Goal: Transaction & Acquisition: Purchase product/service

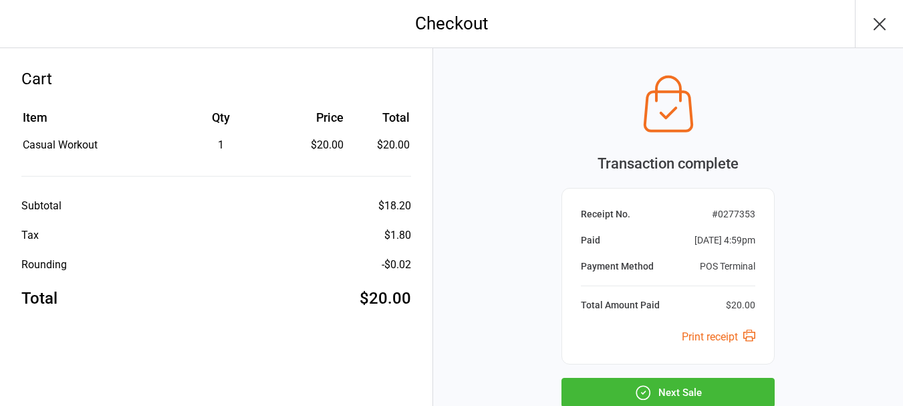
click at [685, 391] on button "Next Sale" at bounding box center [668, 392] width 213 height 29
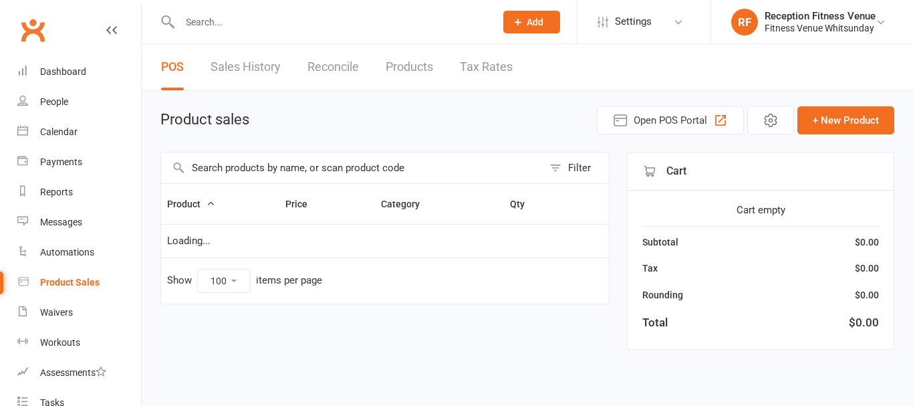
select select "100"
click at [250, 170] on input "text" at bounding box center [352, 167] width 382 height 31
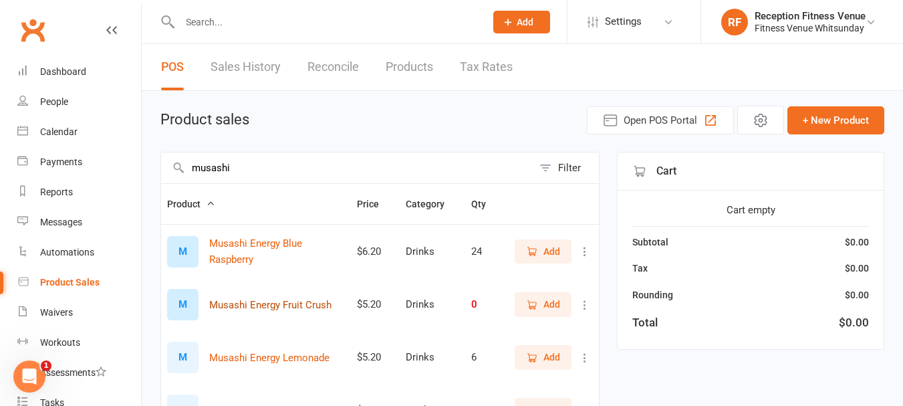
scroll to position [201, 0]
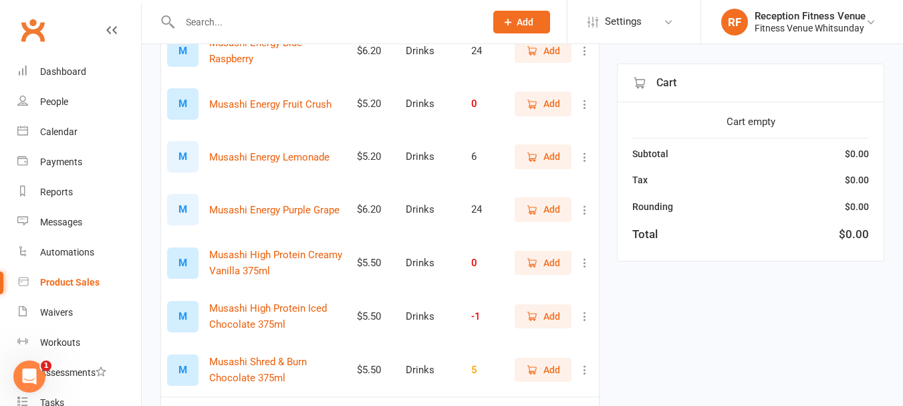
type input "musashi"
click at [548, 210] on span "Add" at bounding box center [552, 209] width 17 height 15
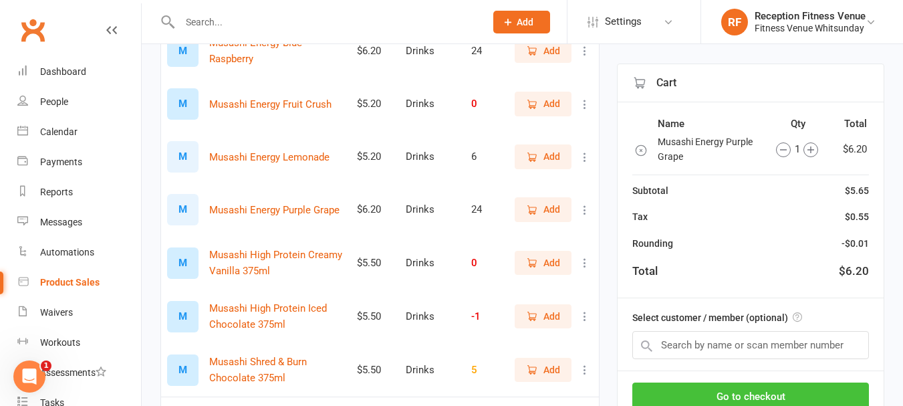
click at [779, 388] on button "Go to checkout" at bounding box center [750, 396] width 237 height 28
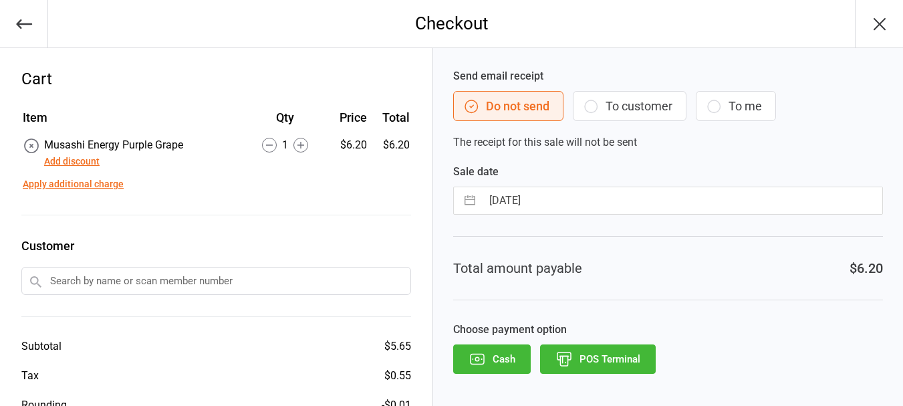
click at [590, 363] on button "POS Terminal" at bounding box center [598, 358] width 116 height 29
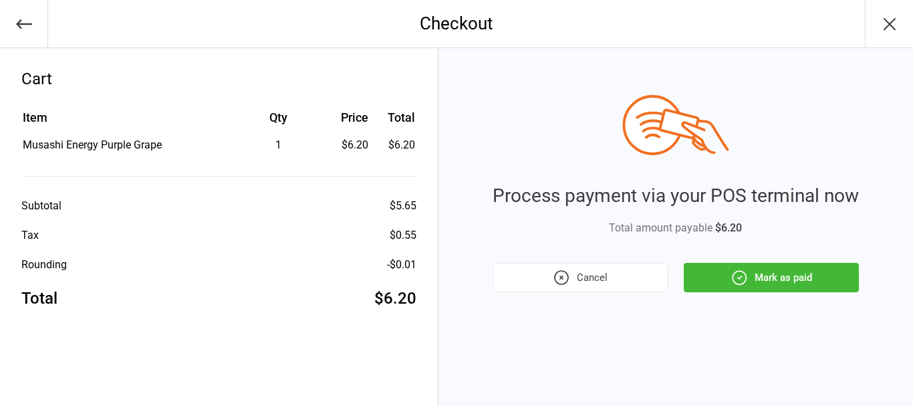
click at [717, 271] on button "Mark as paid" at bounding box center [771, 277] width 175 height 29
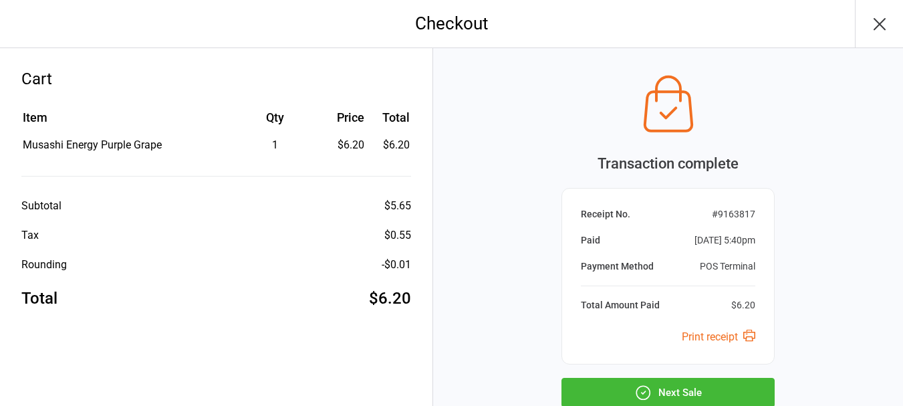
click at [698, 397] on button "Next Sale" at bounding box center [668, 392] width 213 height 29
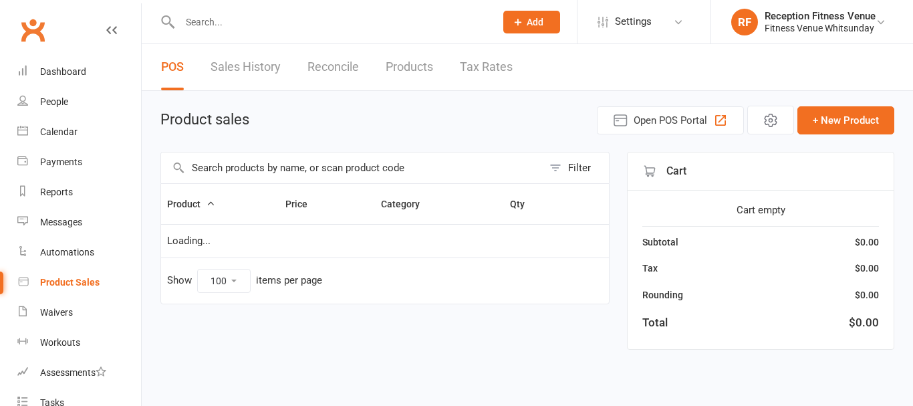
select select "100"
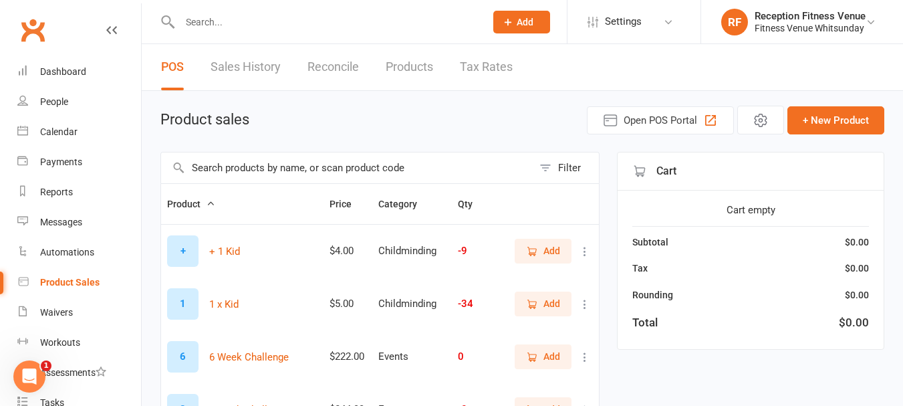
click at [268, 162] on input "text" at bounding box center [347, 167] width 372 height 31
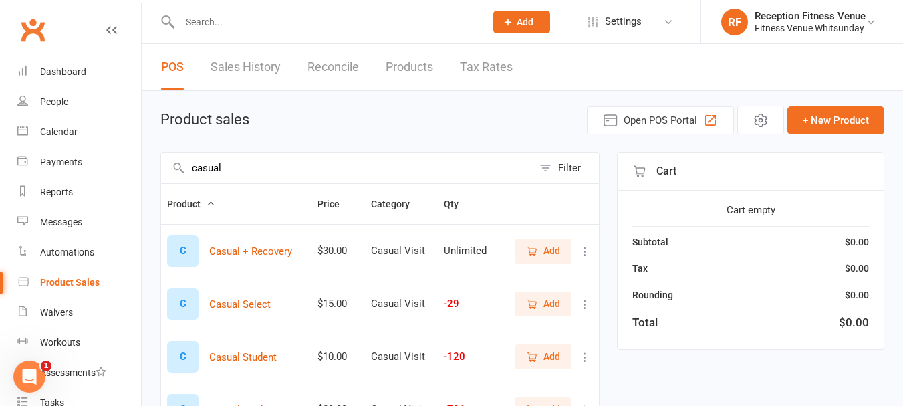
scroll to position [134, 0]
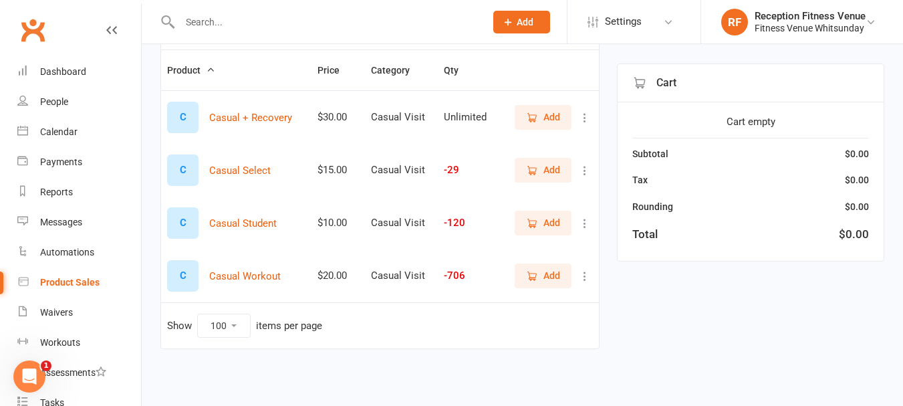
type input "casual"
click at [556, 277] on span "Add" at bounding box center [552, 275] width 17 height 15
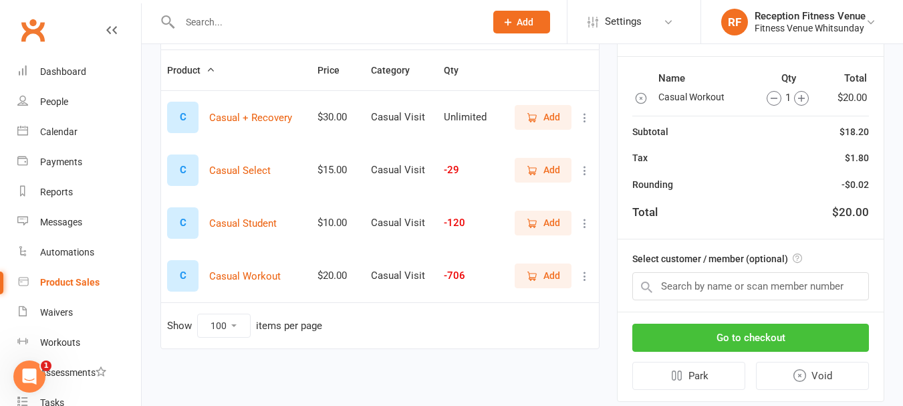
click at [796, 334] on button "Go to checkout" at bounding box center [750, 338] width 237 height 28
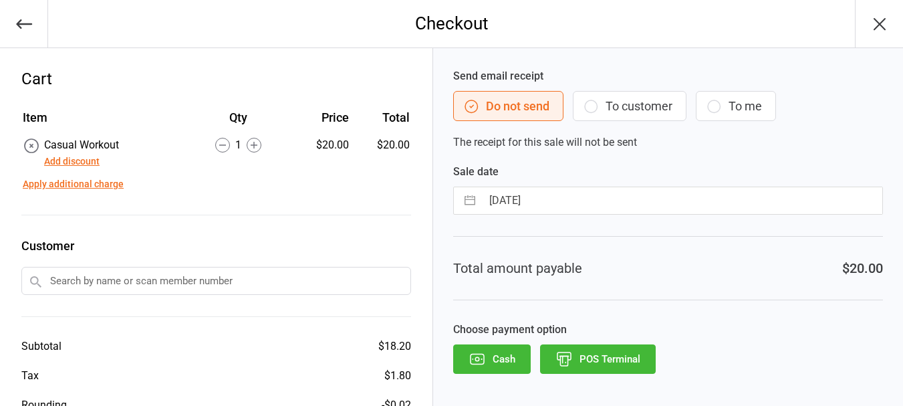
click at [579, 355] on button "POS Terminal" at bounding box center [598, 358] width 116 height 29
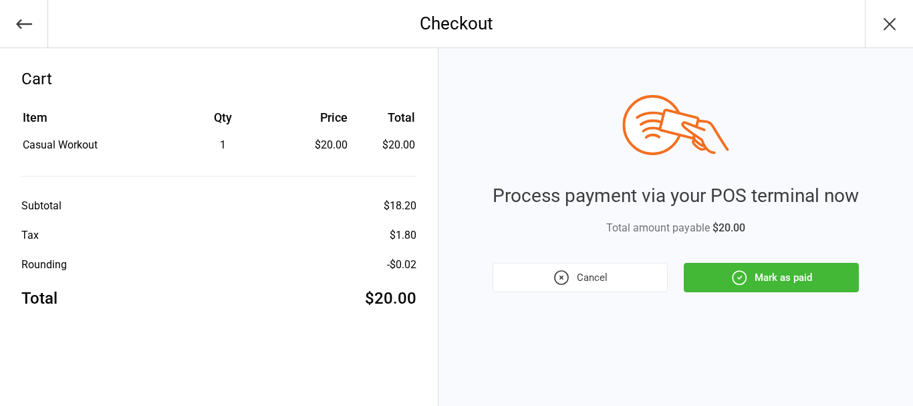
click at [796, 286] on button "Mark as paid" at bounding box center [771, 277] width 175 height 29
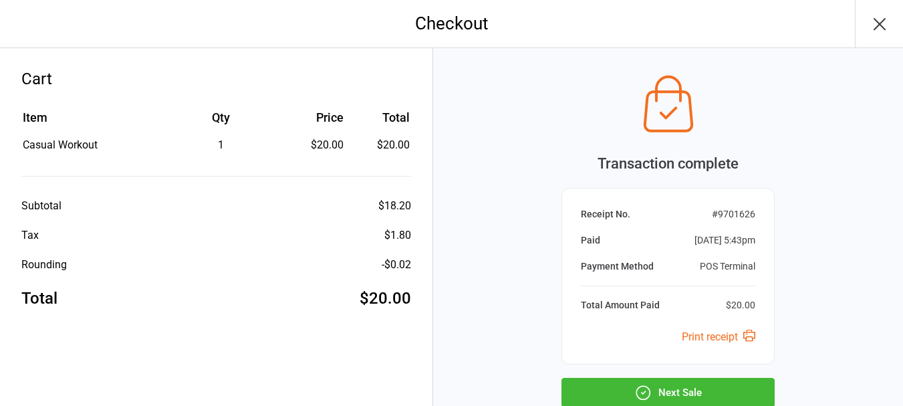
click at [663, 384] on button "Next Sale" at bounding box center [668, 392] width 213 height 29
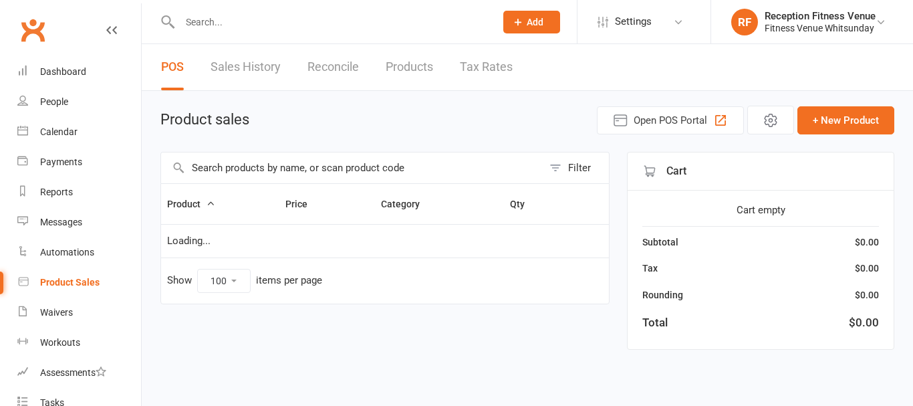
select select "100"
click at [243, 164] on input "text" at bounding box center [352, 167] width 382 height 31
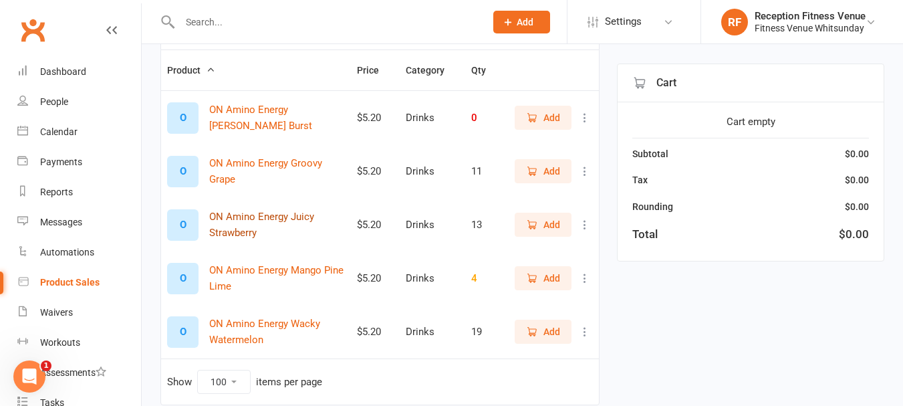
scroll to position [189, 0]
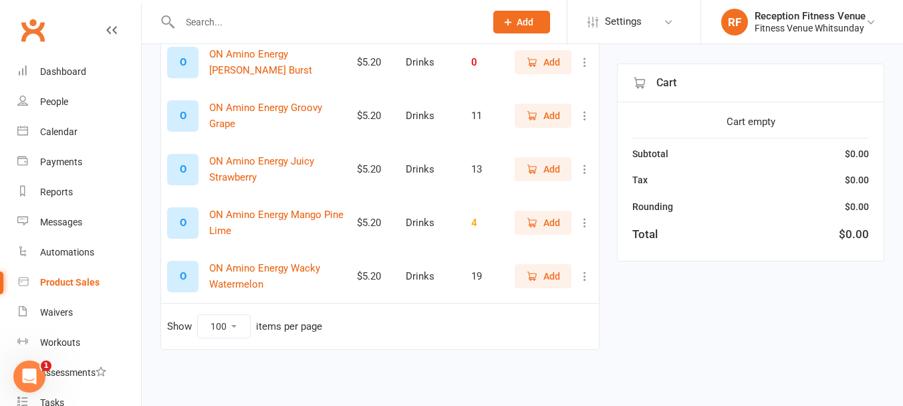
type input "amino"
click at [555, 223] on span "Add" at bounding box center [552, 222] width 17 height 15
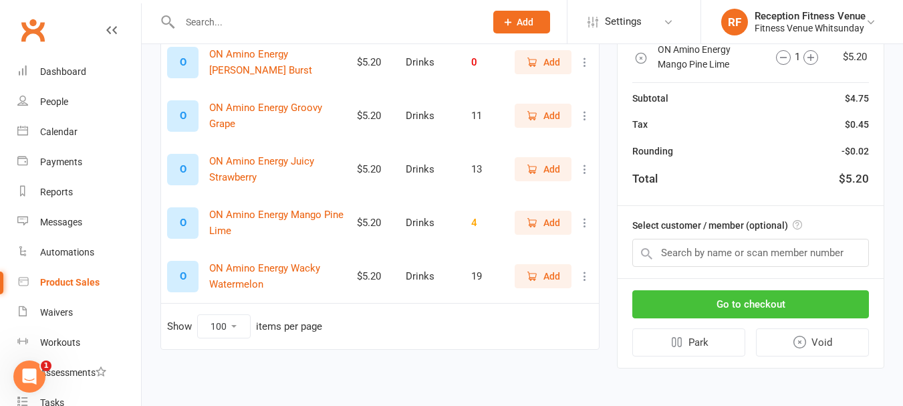
click at [782, 304] on button "Go to checkout" at bounding box center [750, 304] width 237 height 28
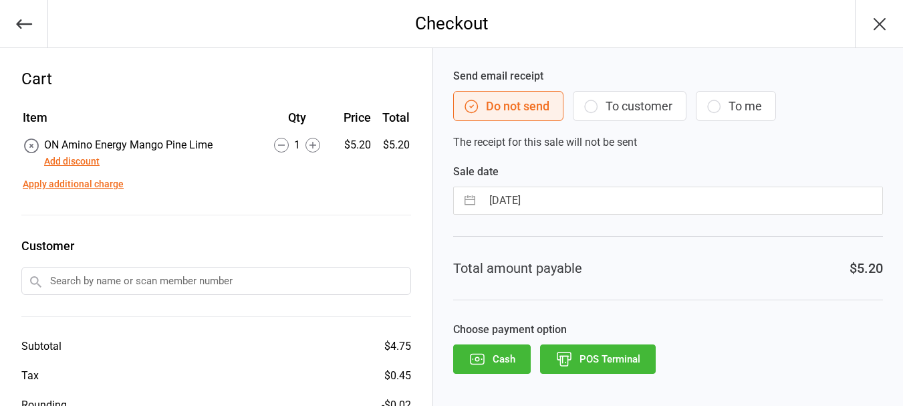
click at [626, 349] on button "POS Terminal" at bounding box center [598, 358] width 116 height 29
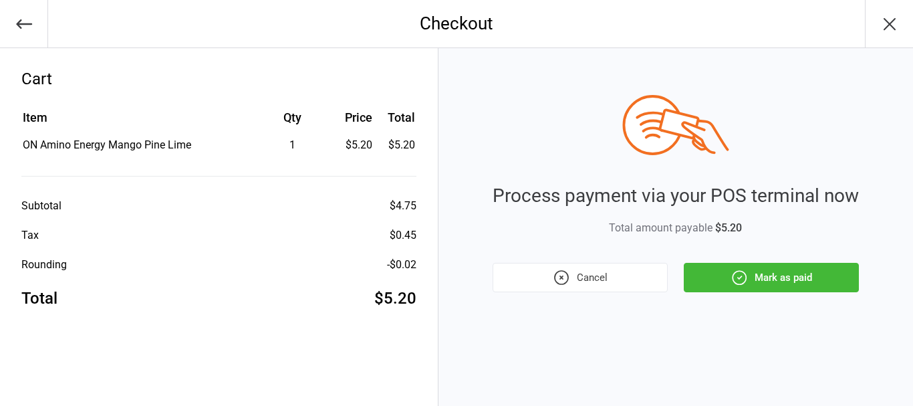
click at [832, 279] on button "Mark as paid" at bounding box center [771, 277] width 175 height 29
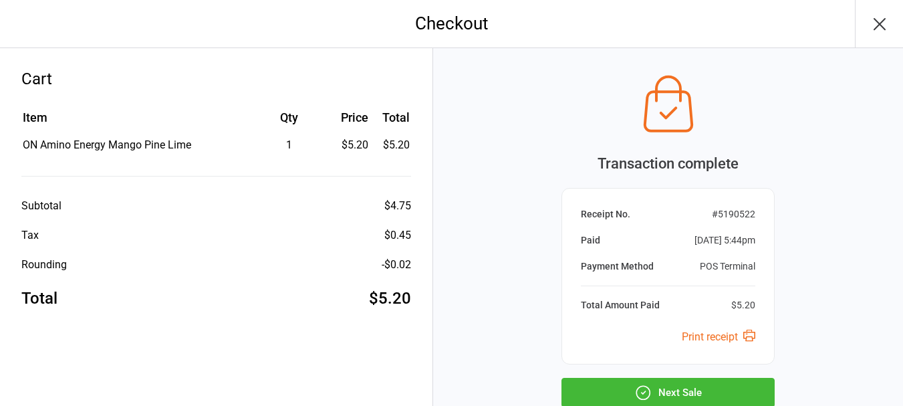
click at [651, 380] on button "Next Sale" at bounding box center [668, 392] width 213 height 29
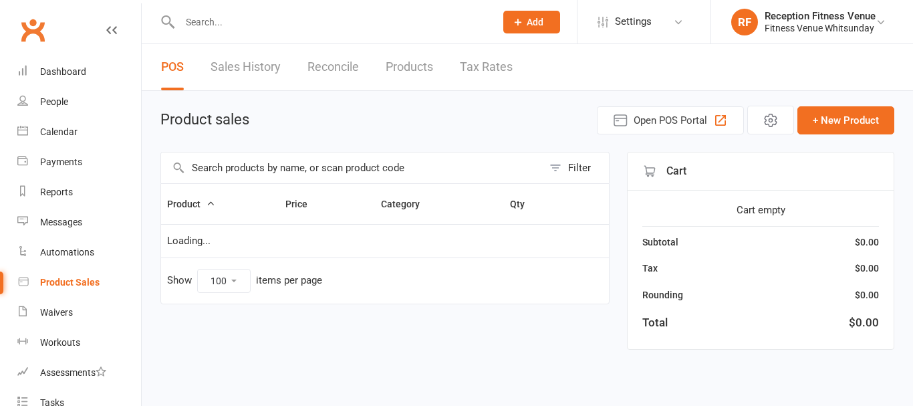
select select "100"
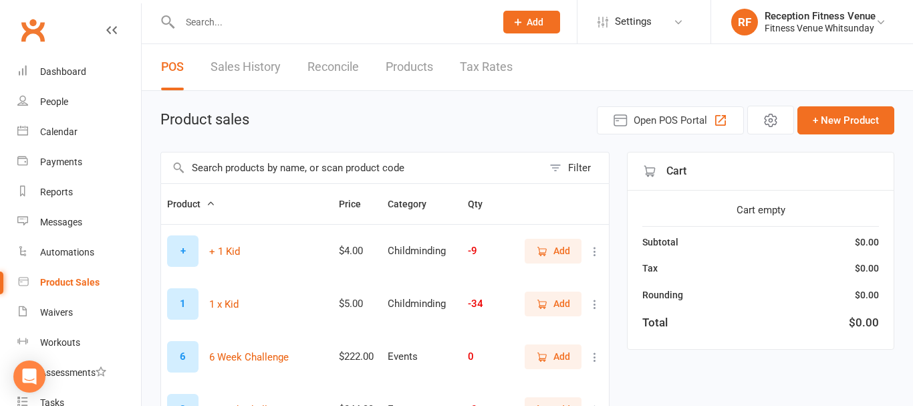
click at [296, 174] on input "text" at bounding box center [352, 167] width 382 height 31
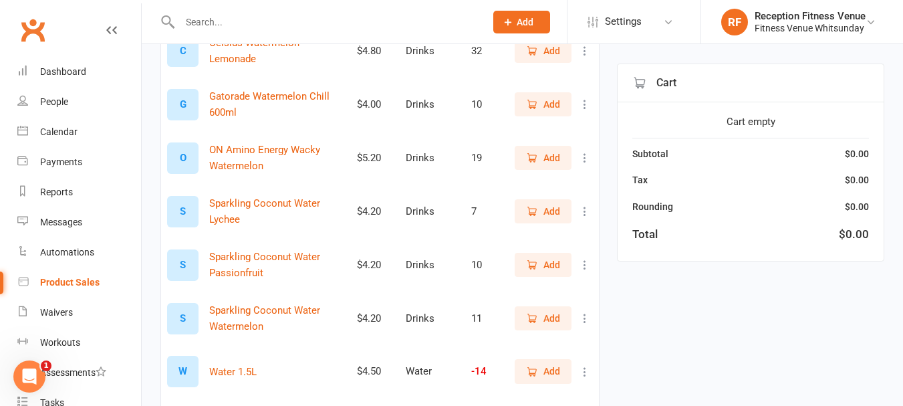
scroll to position [267, 0]
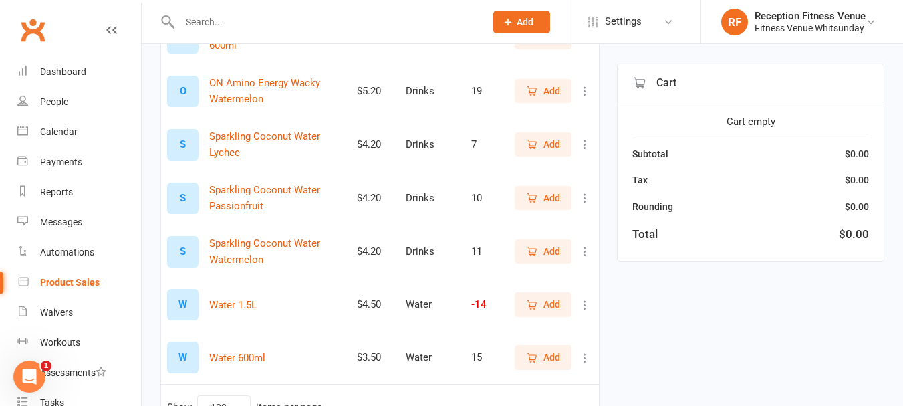
type input "water"
click at [551, 354] on span "Add" at bounding box center [552, 357] width 17 height 15
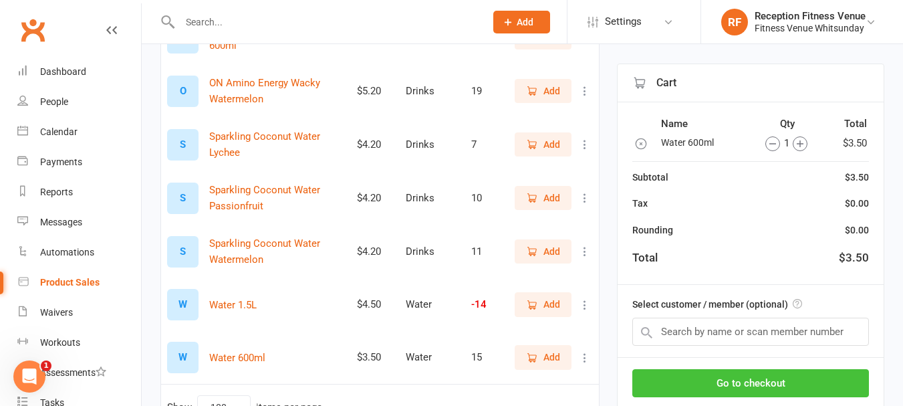
click at [780, 384] on button "Go to checkout" at bounding box center [750, 383] width 237 height 28
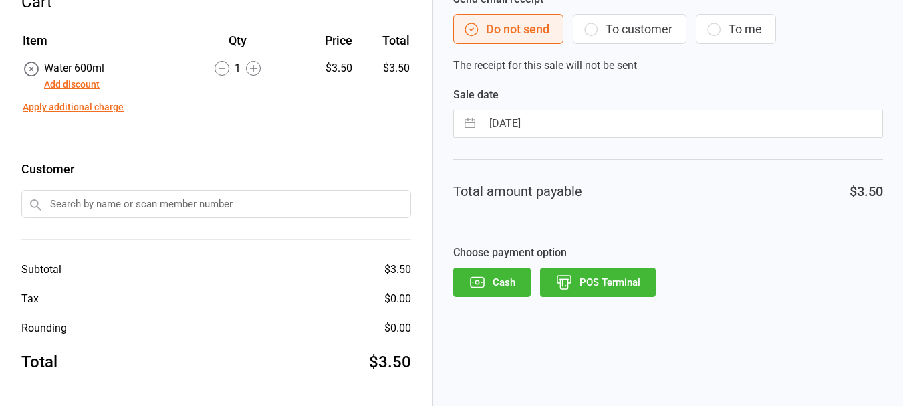
click at [509, 290] on button "Cash" at bounding box center [492, 281] width 78 height 29
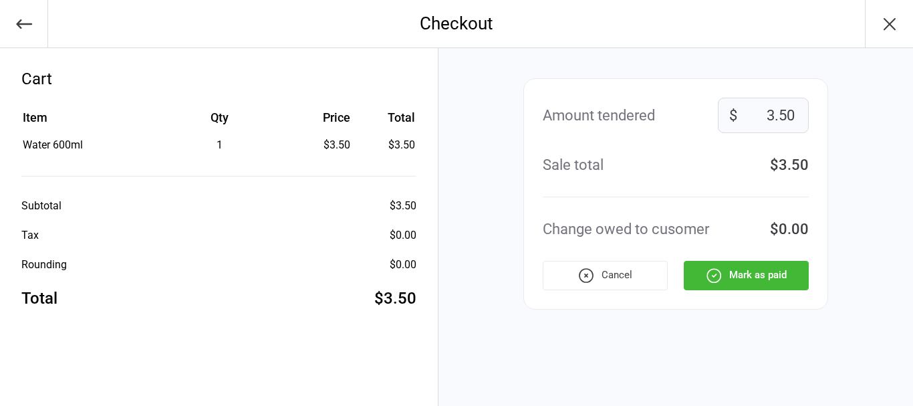
drag, startPoint x: 751, startPoint y: 256, endPoint x: 746, endPoint y: 282, distance: 26.6
click at [751, 258] on div "Amount tendered 3.50 $ Sale total $3.50 Change owed to cusomer $0.00 Cancel Mar…" at bounding box center [676, 193] width 305 height 231
click at [746, 283] on button "Mark as paid" at bounding box center [746, 275] width 125 height 29
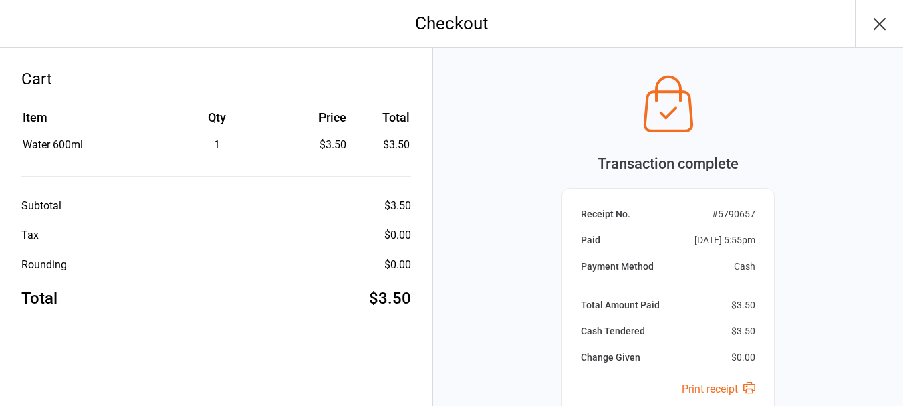
click at [877, 19] on icon "button" at bounding box center [879, 23] width 21 height 21
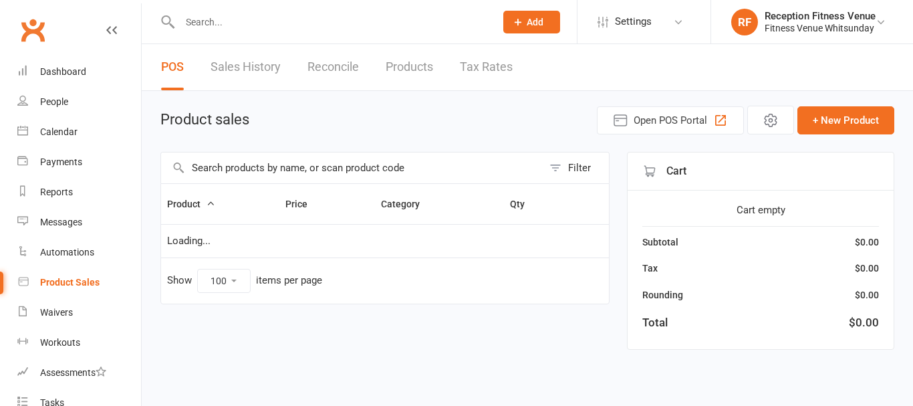
select select "100"
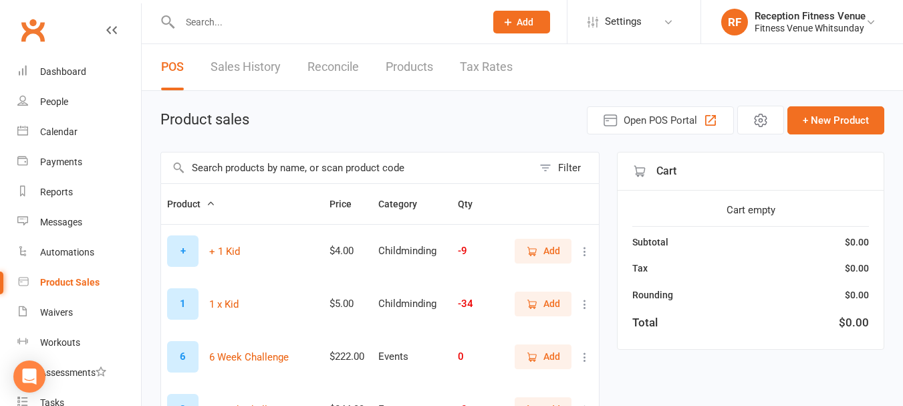
click at [238, 175] on input "text" at bounding box center [347, 167] width 372 height 31
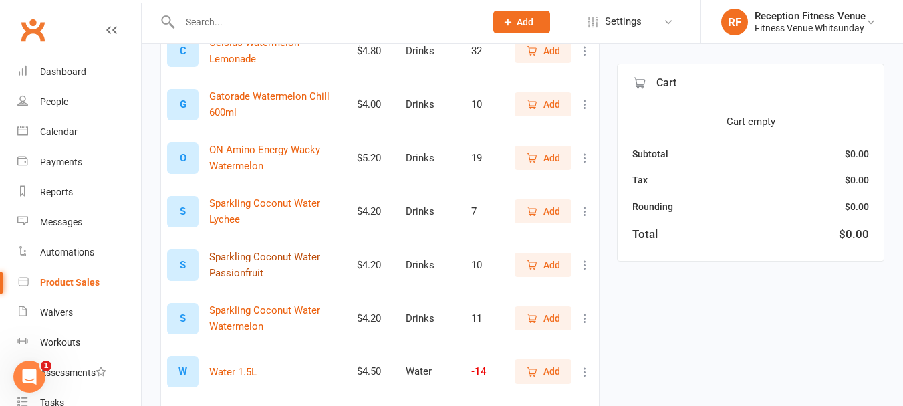
scroll to position [334, 0]
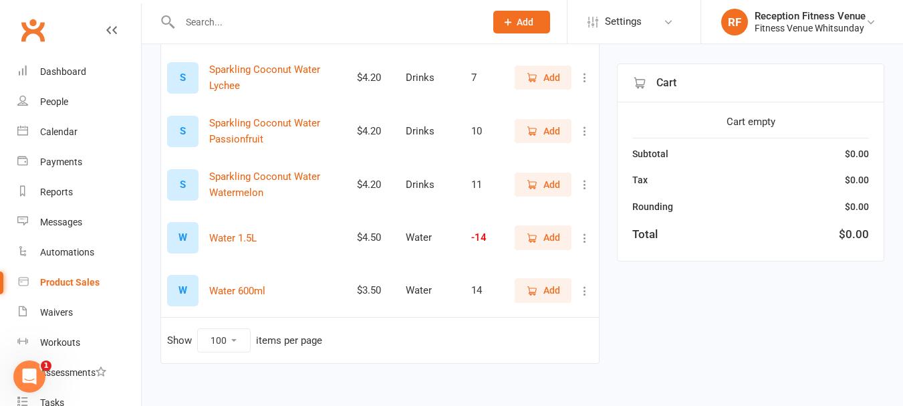
type input "water"
click at [534, 287] on icon "button" at bounding box center [532, 291] width 12 height 12
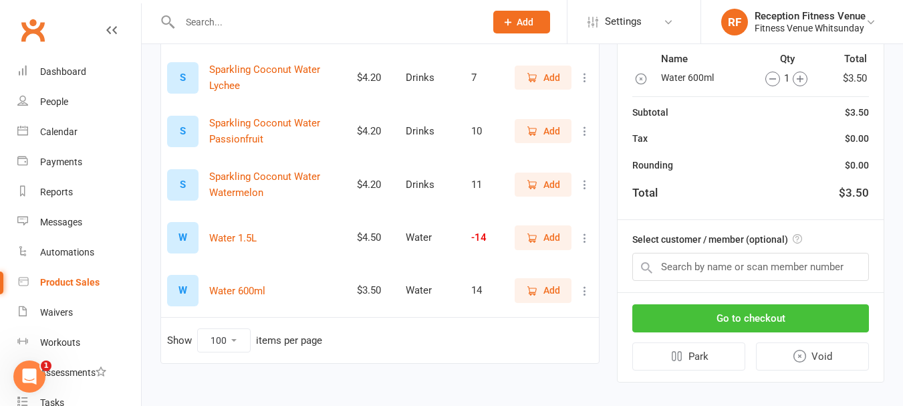
click at [753, 318] on button "Go to checkout" at bounding box center [750, 318] width 237 height 28
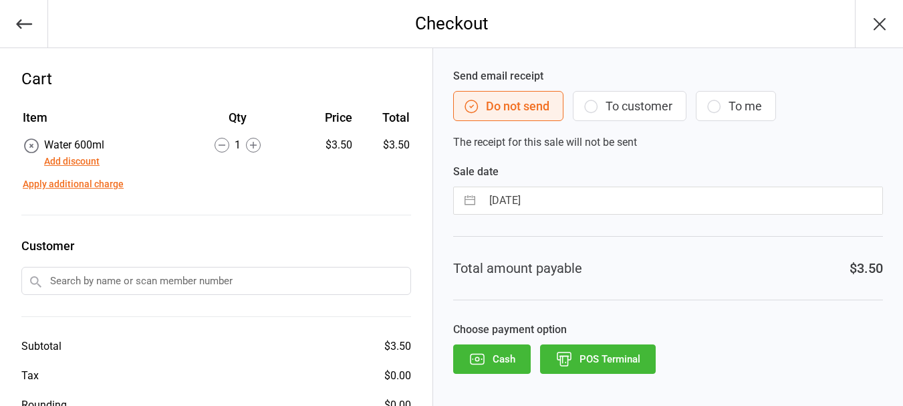
click at [638, 357] on button "POS Terminal" at bounding box center [598, 358] width 116 height 29
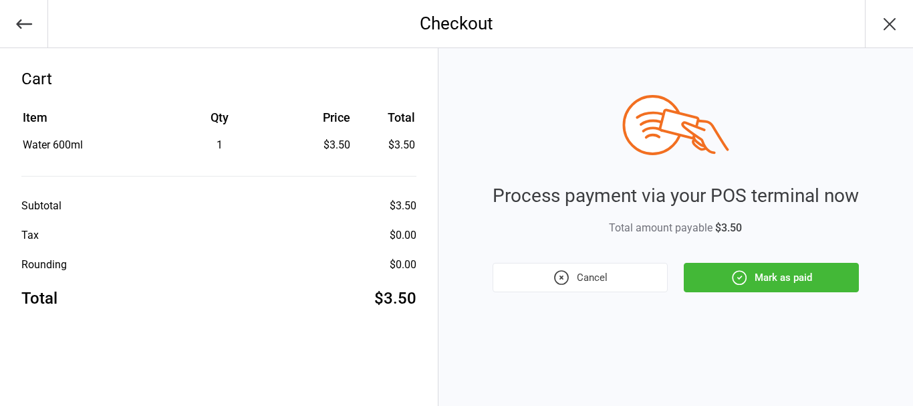
click at [725, 276] on button "Mark as paid" at bounding box center [771, 277] width 175 height 29
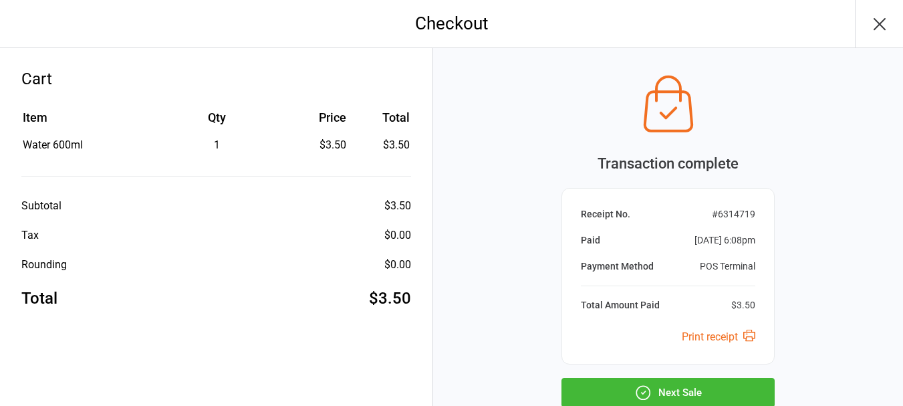
click at [686, 388] on button "Next Sale" at bounding box center [668, 392] width 213 height 29
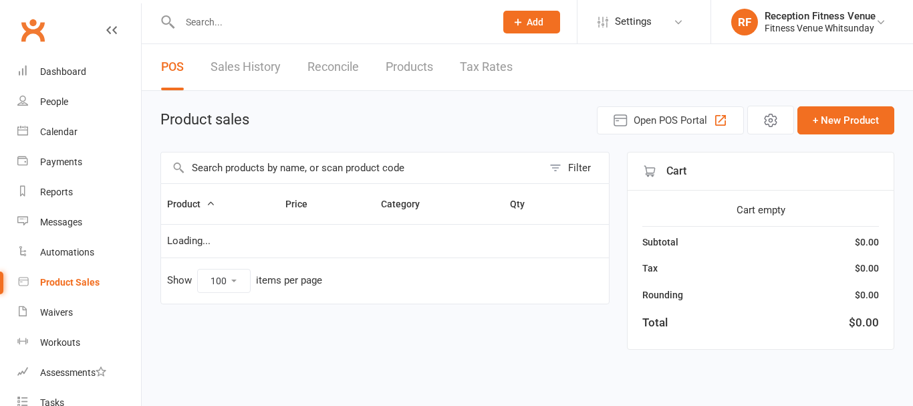
select select "100"
click at [69, 167] on link "Payments" at bounding box center [79, 162] width 124 height 30
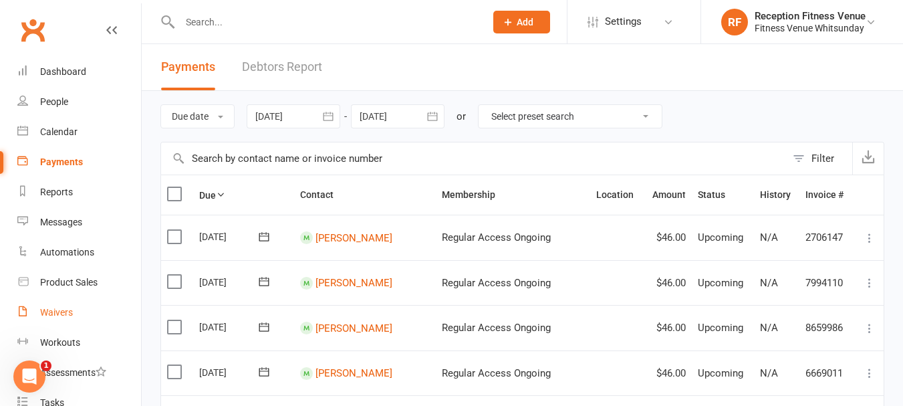
click at [60, 313] on div "Waivers" at bounding box center [56, 312] width 33 height 11
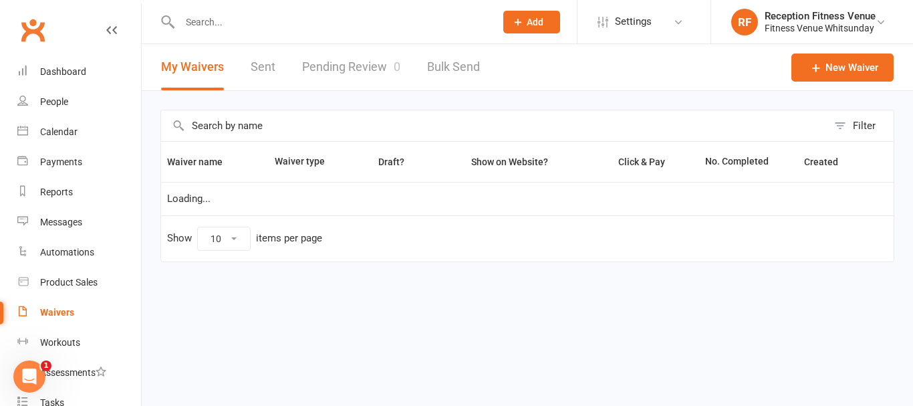
select select "50"
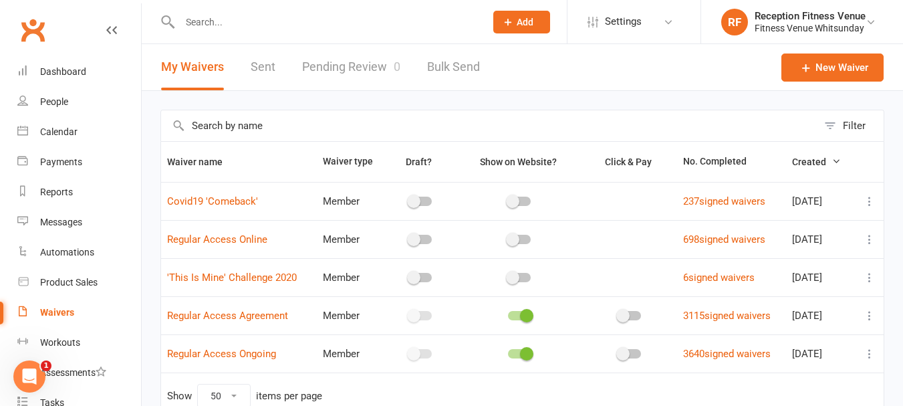
click at [319, 60] on link "Pending Review 0" at bounding box center [351, 67] width 98 height 46
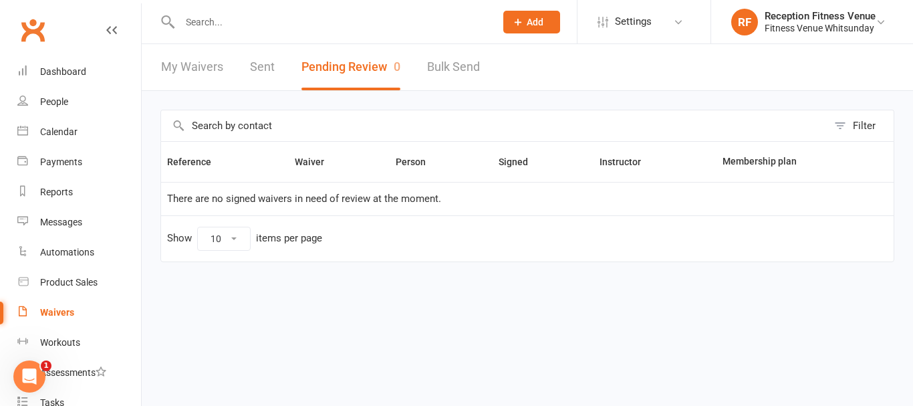
click at [334, 74] on button "Pending Review 0" at bounding box center [351, 67] width 99 height 46
click at [368, 66] on button "Pending Review 0" at bounding box center [351, 67] width 99 height 46
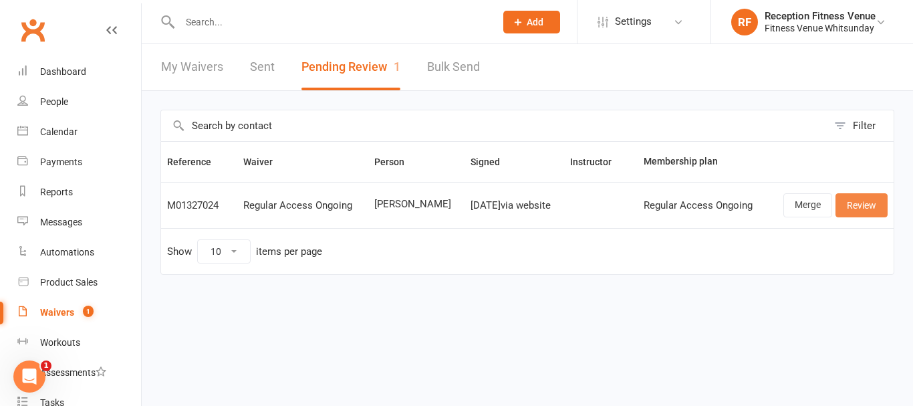
click at [862, 206] on link "Review" at bounding box center [862, 205] width 52 height 24
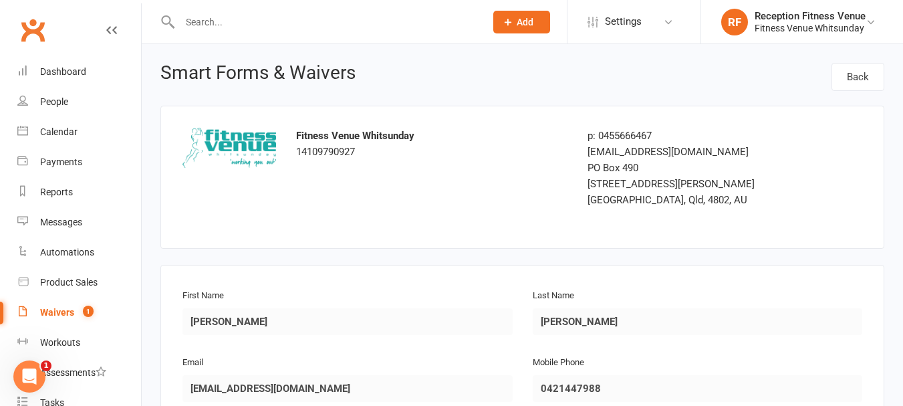
scroll to position [67, 0]
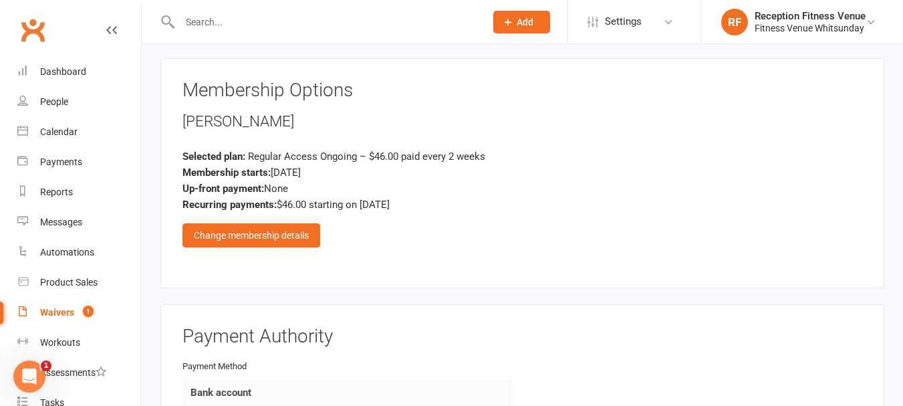
scroll to position [1981, 0]
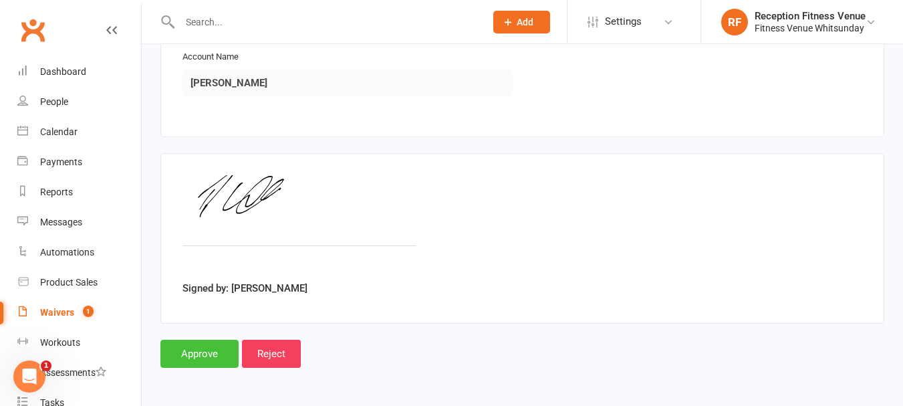
click at [200, 352] on input "Approve" at bounding box center [199, 354] width 78 height 28
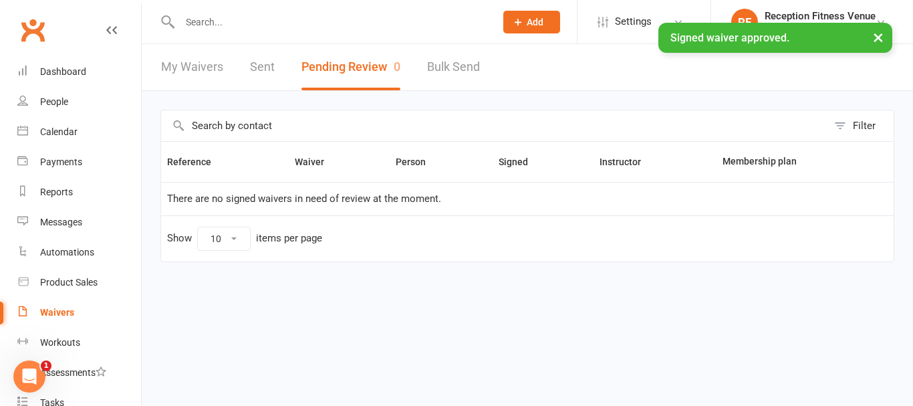
click at [266, 70] on link "Sent" at bounding box center [262, 67] width 25 height 46
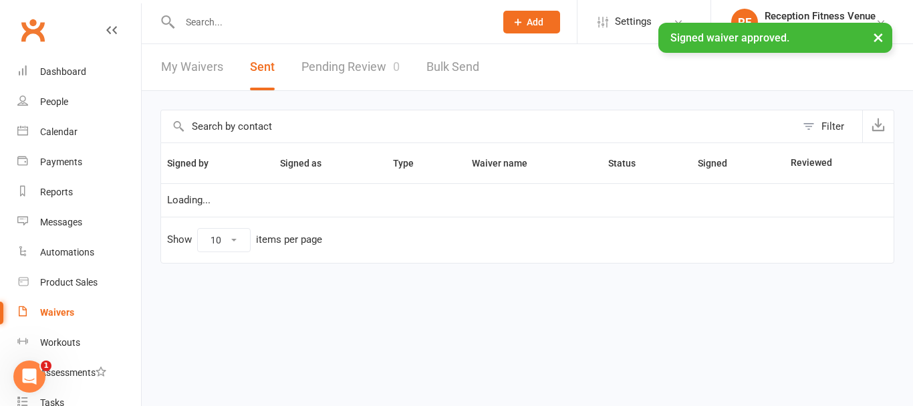
select select "100"
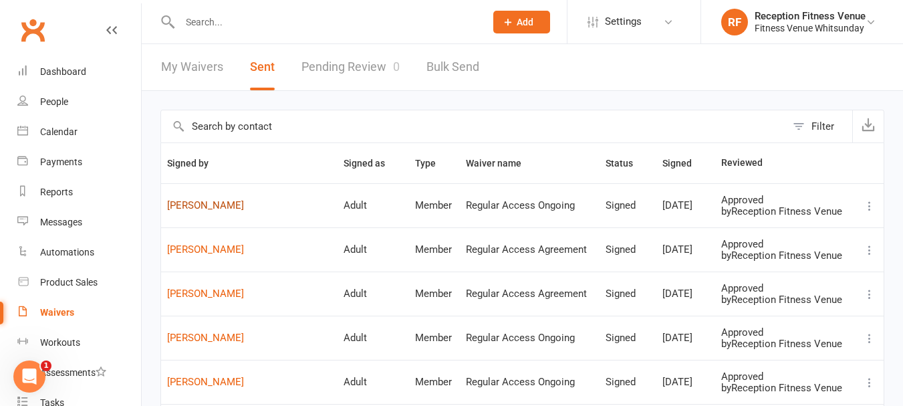
click at [197, 201] on link "Bernhard Uhl" at bounding box center [249, 205] width 164 height 11
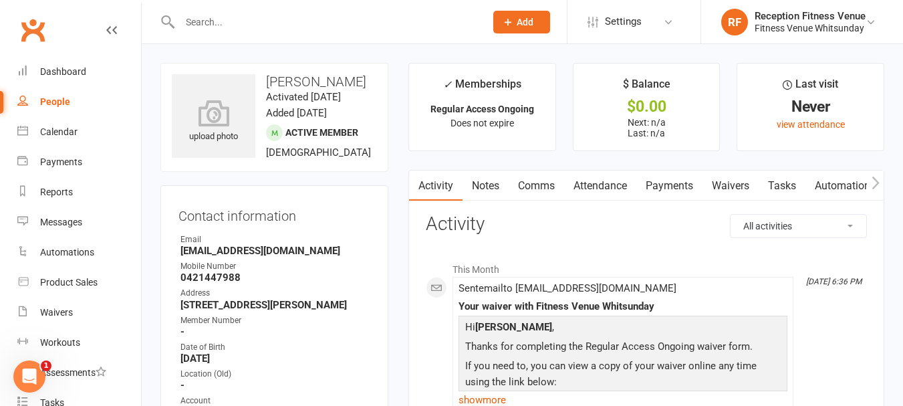
click at [877, 177] on icon "button" at bounding box center [876, 183] width 8 height 14
click at [872, 180] on icon "button" at bounding box center [876, 183] width 8 height 14
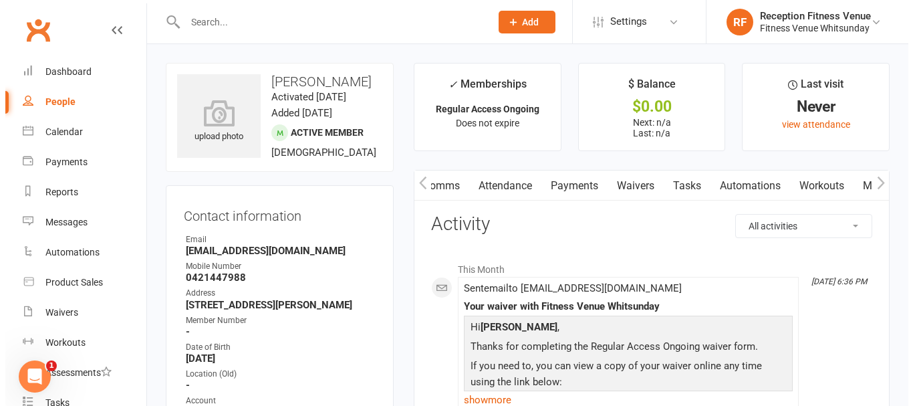
scroll to position [0, 201]
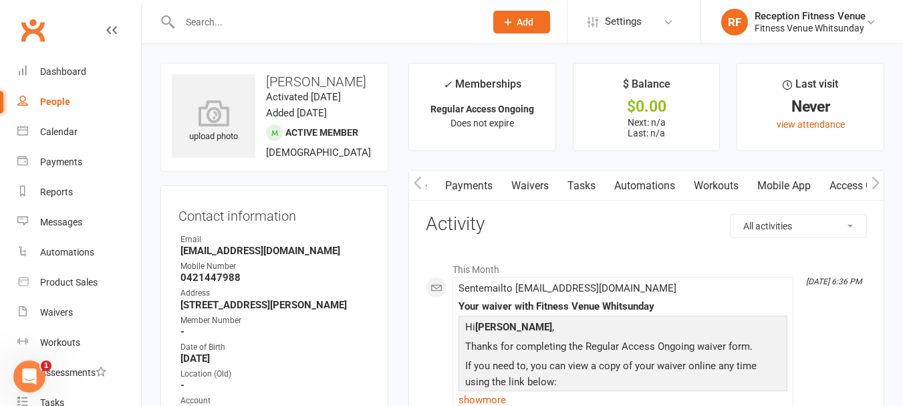
click at [772, 185] on link "Mobile App" at bounding box center [784, 185] width 72 height 31
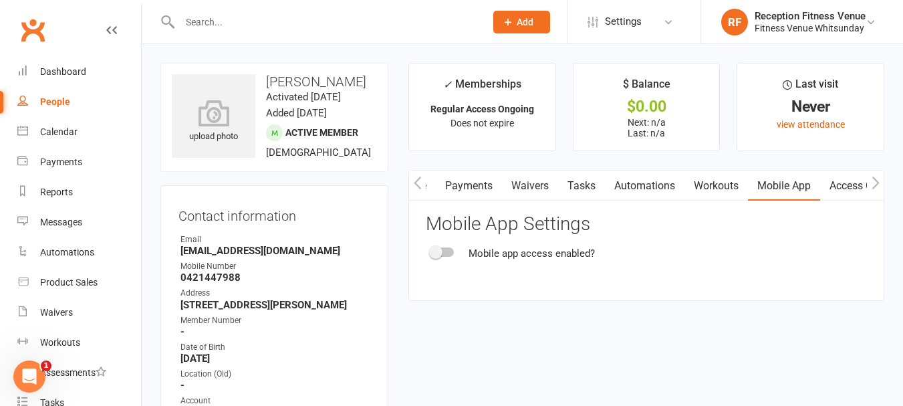
click at [455, 247] on div "Mobile app access enabled?" at bounding box center [646, 253] width 441 height 16
click at [451, 250] on div at bounding box center [442, 251] width 23 height 9
click at [431, 250] on input "checkbox" at bounding box center [431, 250] width 0 height 0
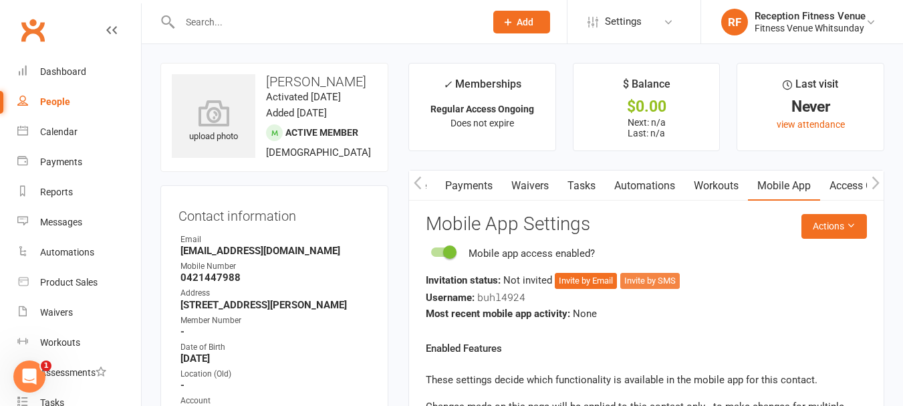
click at [636, 279] on button "Invite by SMS" at bounding box center [650, 281] width 60 height 16
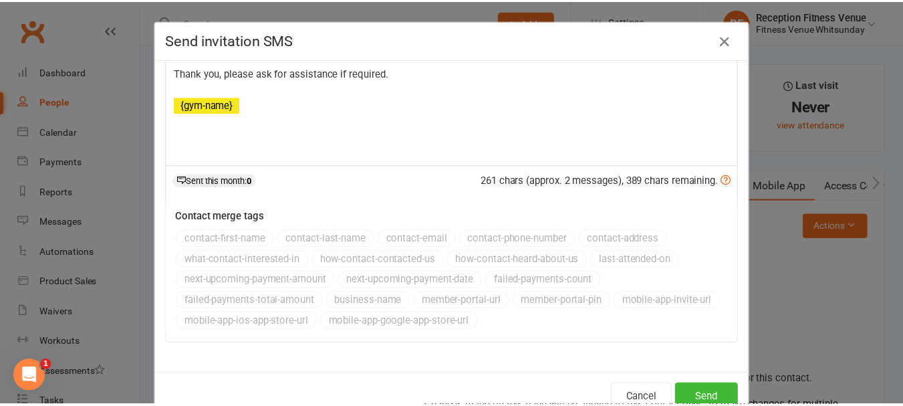
scroll to position [38, 0]
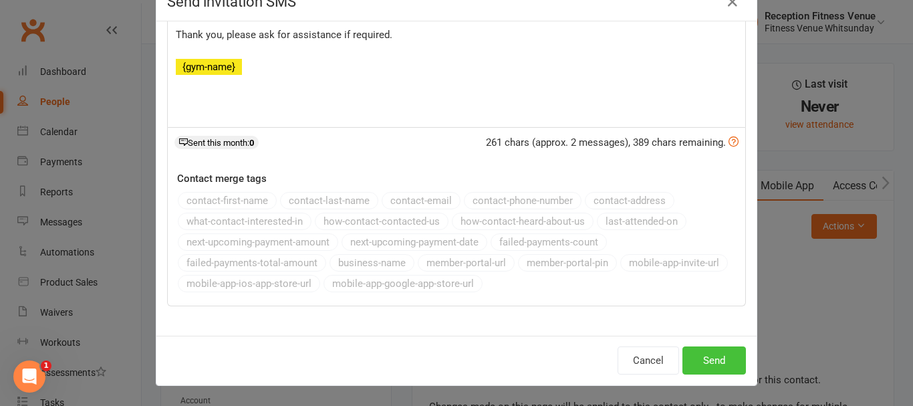
click at [701, 364] on button "Send" at bounding box center [715, 360] width 64 height 28
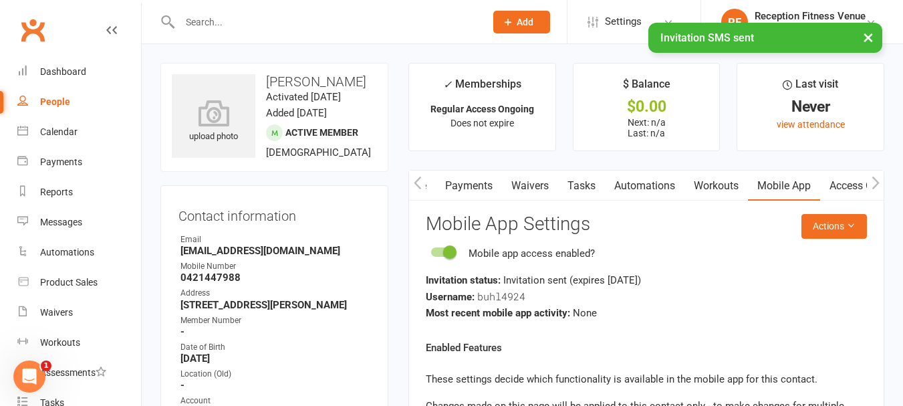
click at [848, 192] on link "Access Control" at bounding box center [864, 185] width 89 height 31
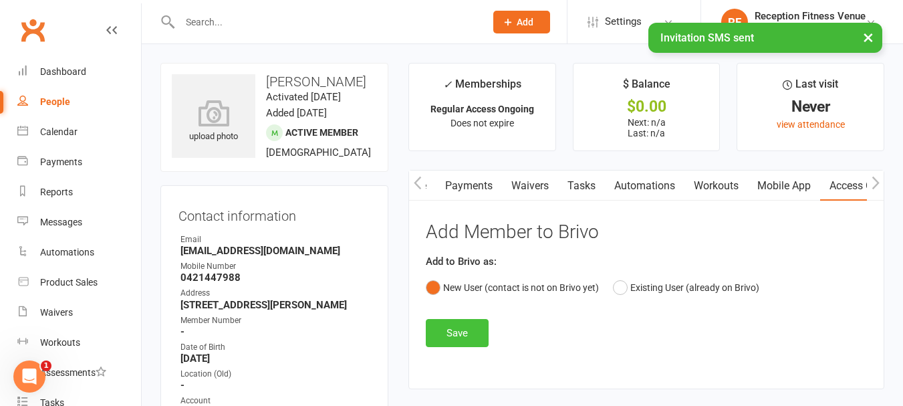
click at [459, 330] on button "Save" at bounding box center [457, 333] width 63 height 28
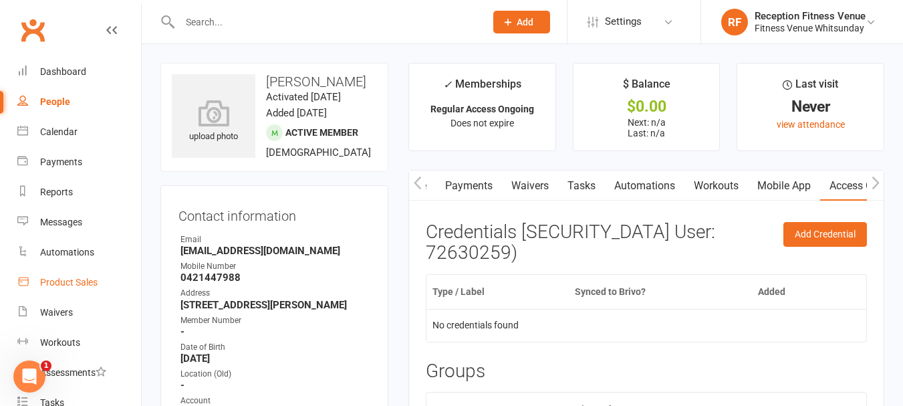
click at [59, 283] on div "Product Sales" at bounding box center [68, 282] width 57 height 11
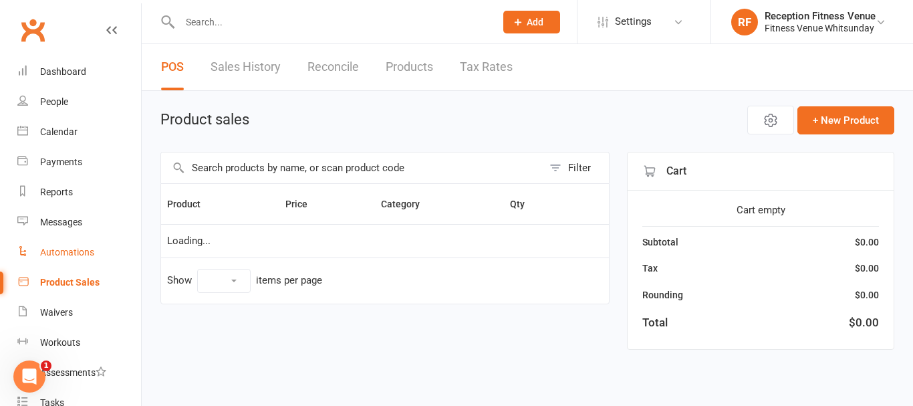
select select "100"
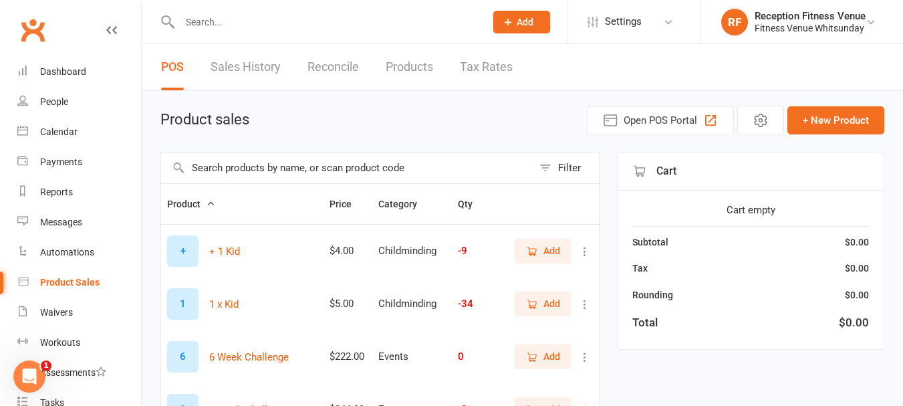
click at [251, 168] on input "text" at bounding box center [347, 167] width 372 height 31
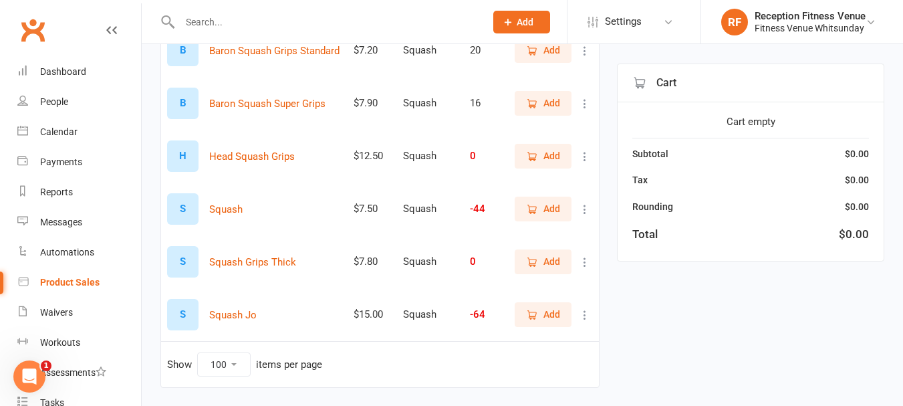
scroll to position [239, 0]
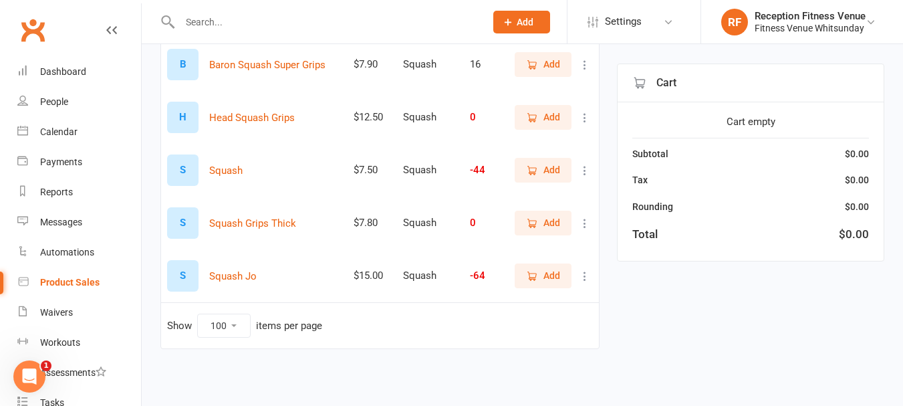
type input "squash"
click at [552, 175] on span "Add" at bounding box center [552, 169] width 17 height 15
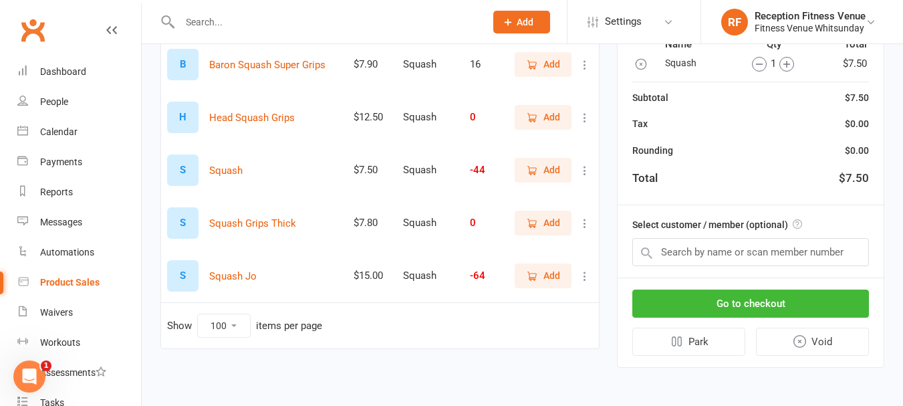
click at [552, 175] on span "Add" at bounding box center [552, 169] width 17 height 15
click at [782, 298] on button "Go to checkout" at bounding box center [750, 303] width 237 height 28
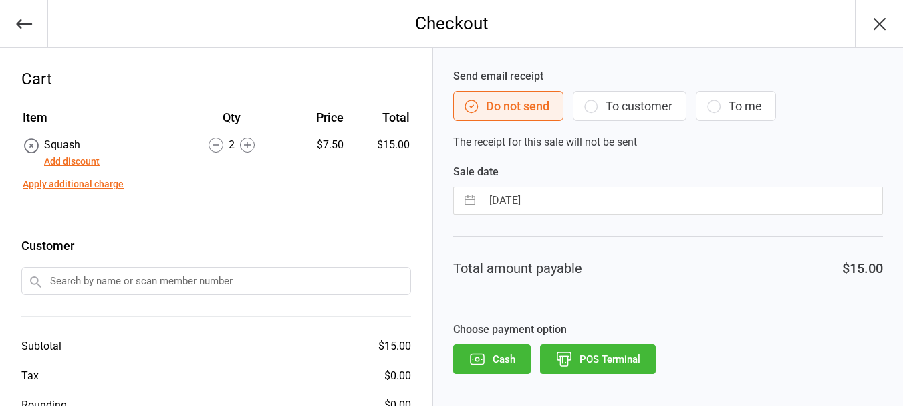
click at [604, 374] on div "Send email receipt Do not send To customer To me The receipt for this sale will…" at bounding box center [668, 265] width 470 height 435
click at [606, 362] on button "POS Terminal" at bounding box center [598, 358] width 116 height 29
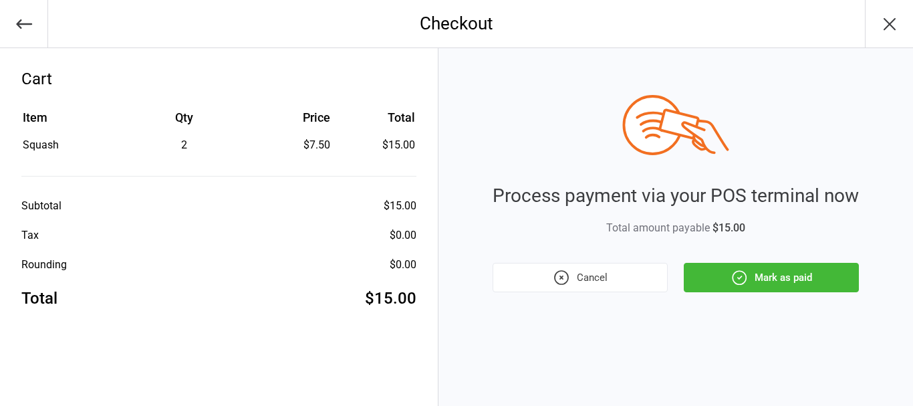
click at [770, 273] on button "Mark as paid" at bounding box center [771, 277] width 175 height 29
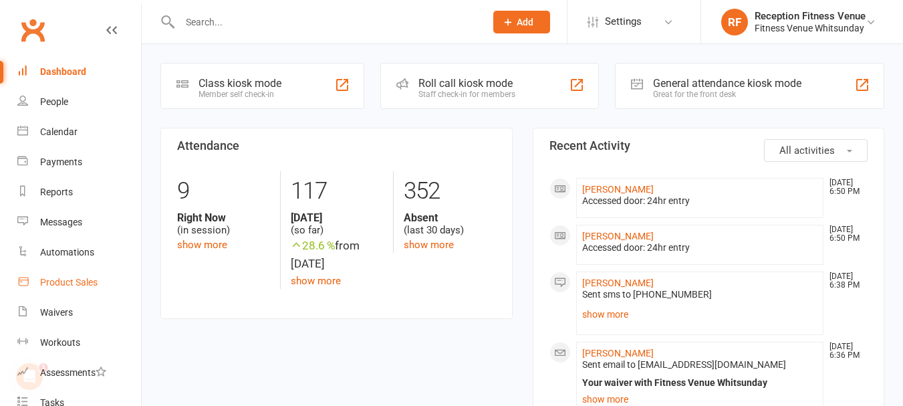
click at [45, 284] on div "Product Sales" at bounding box center [68, 282] width 57 height 11
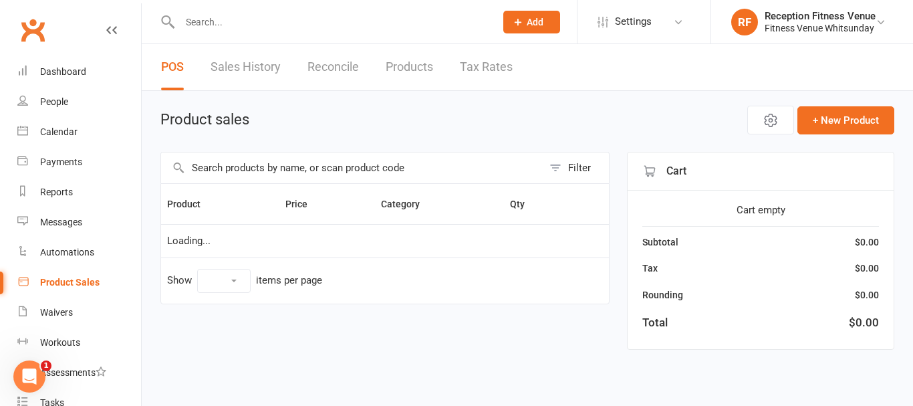
select select "100"
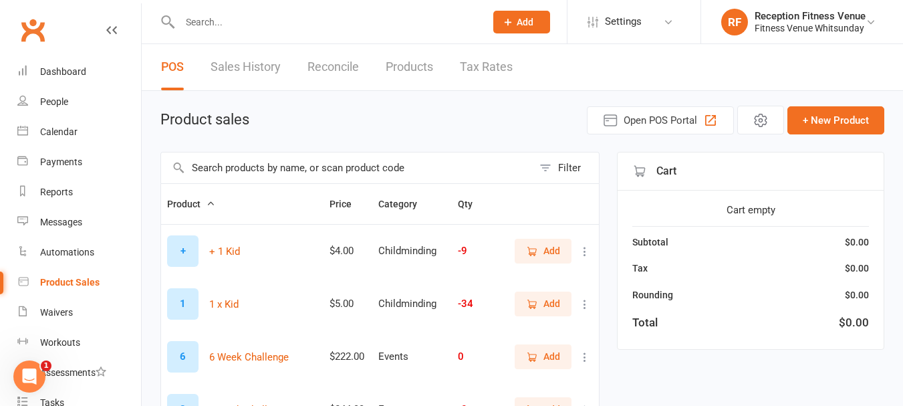
click at [228, 166] on input "text" at bounding box center [347, 167] width 372 height 31
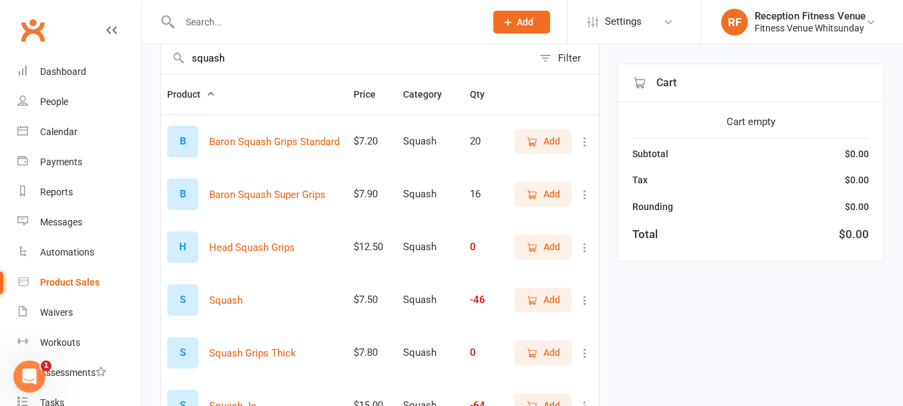
scroll to position [106, 0]
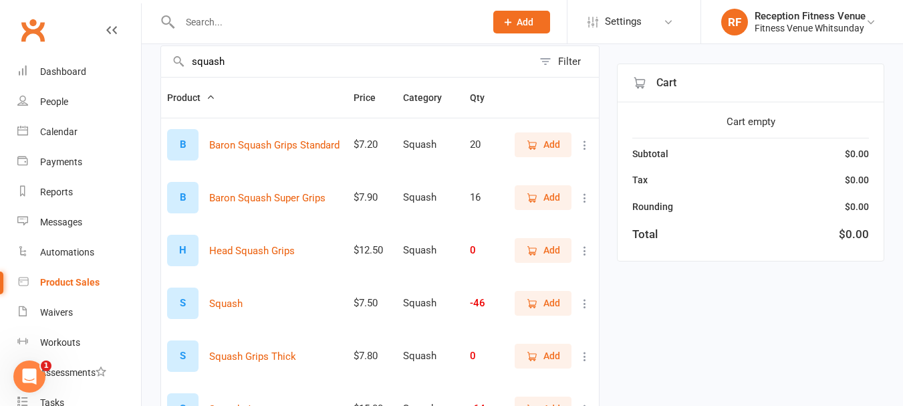
type input "squash"
click at [552, 299] on span "Add" at bounding box center [552, 303] width 17 height 15
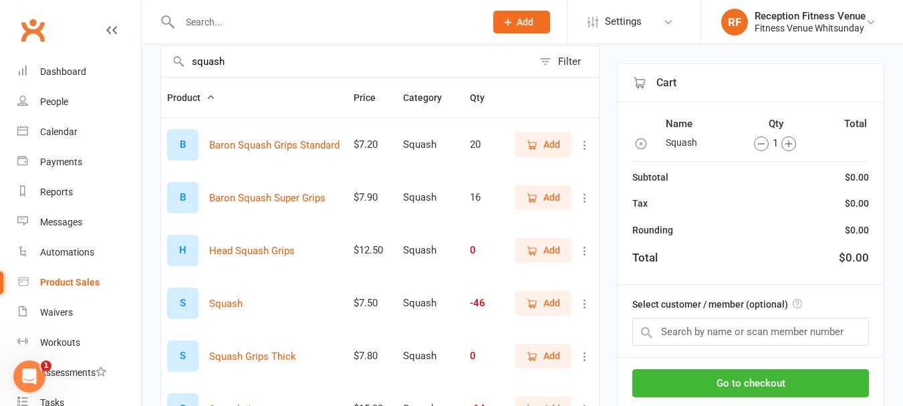
click at [552, 300] on span "Add" at bounding box center [552, 303] width 17 height 15
click at [552, 302] on span "Add" at bounding box center [552, 303] width 17 height 15
click at [540, 307] on span "Add" at bounding box center [543, 303] width 34 height 15
click at [808, 379] on button "Go to checkout" at bounding box center [750, 383] width 237 height 28
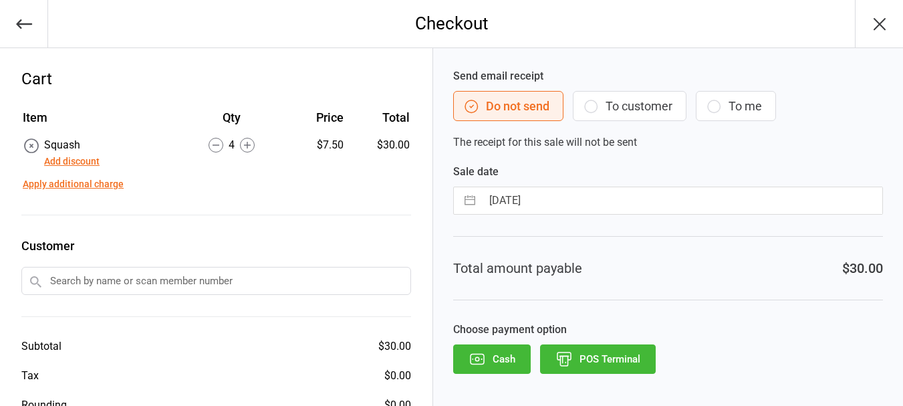
click at [487, 354] on button "Cash" at bounding box center [492, 358] width 78 height 29
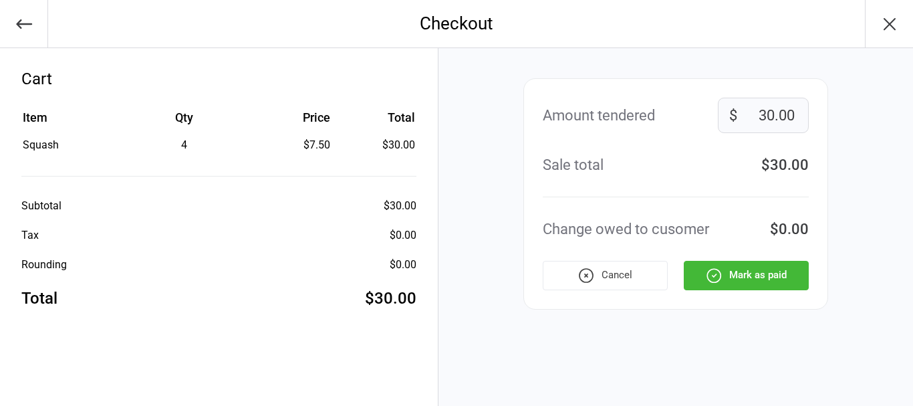
click at [790, 275] on button "Mark as paid" at bounding box center [746, 275] width 125 height 29
